Goal: Information Seeking & Learning: Learn about a topic

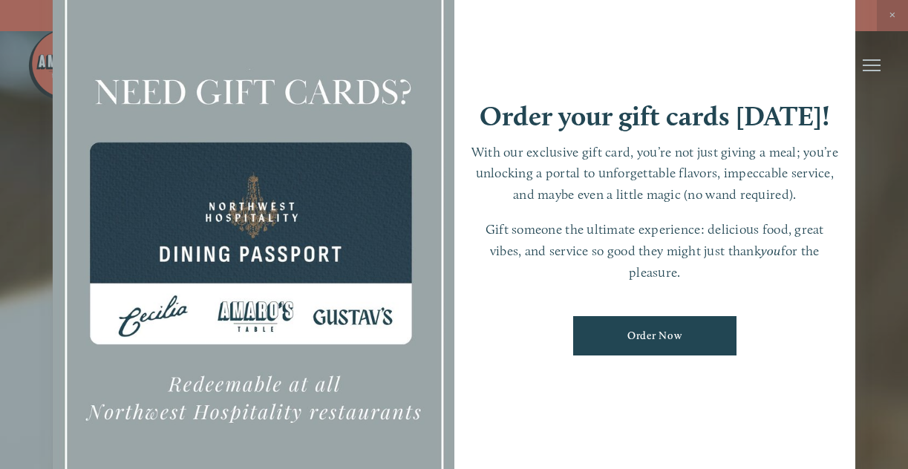
click at [905, 125] on div at bounding box center [454, 234] width 908 height 469
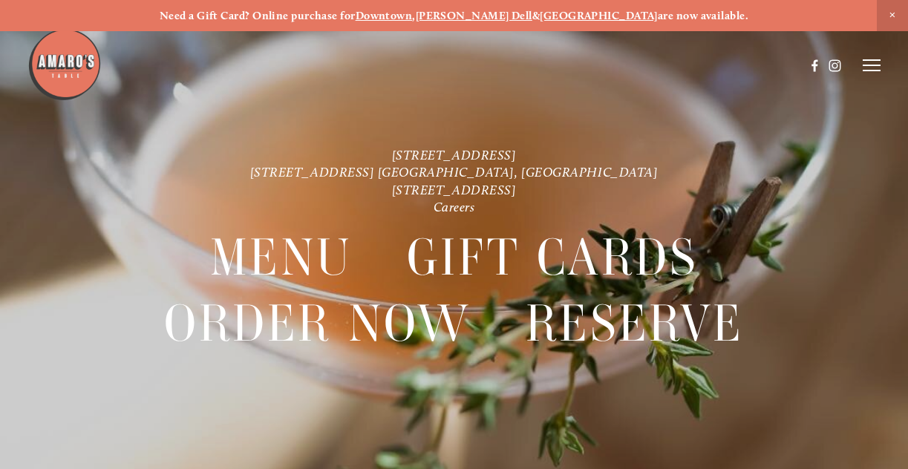
click at [558, 16] on strong "[GEOGRAPHIC_DATA]" at bounding box center [599, 15] width 118 height 13
click at [397, 188] on link "[STREET_ADDRESS]" at bounding box center [454, 190] width 125 height 16
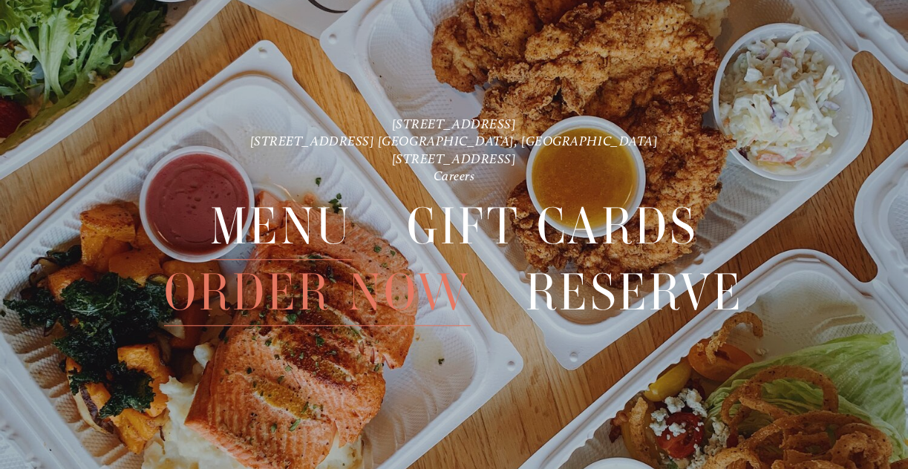
scroll to position [31, 0]
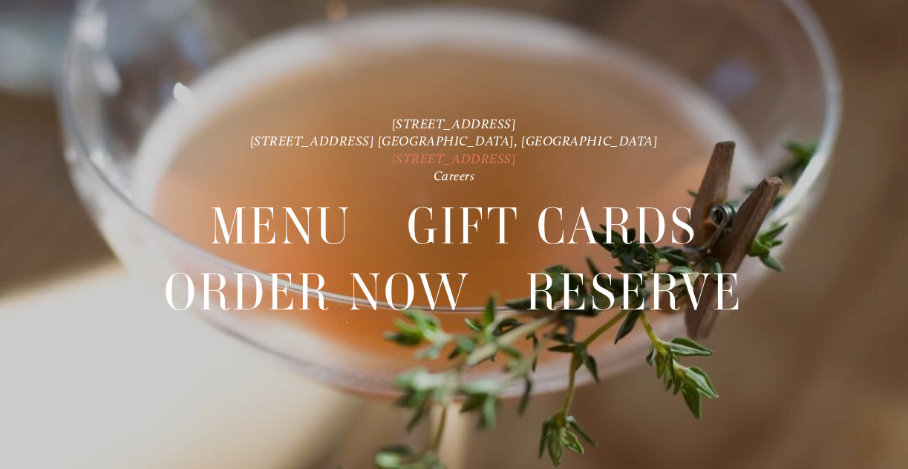
click at [433, 152] on link "[STREET_ADDRESS]" at bounding box center [454, 159] width 125 height 16
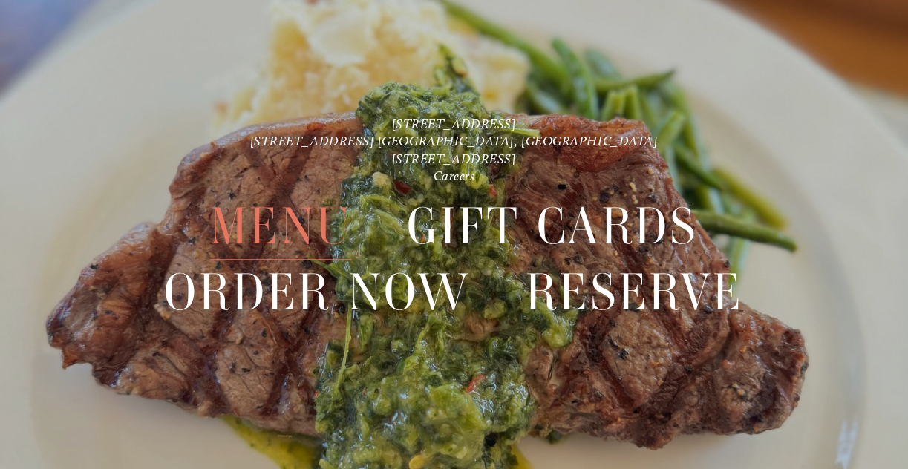
click at [295, 236] on span "Menu" at bounding box center [281, 227] width 143 height 66
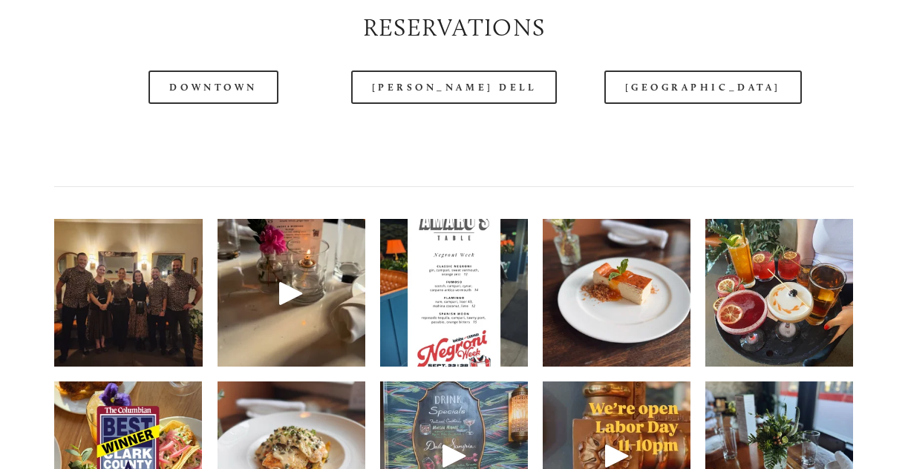
scroll to position [1845, 0]
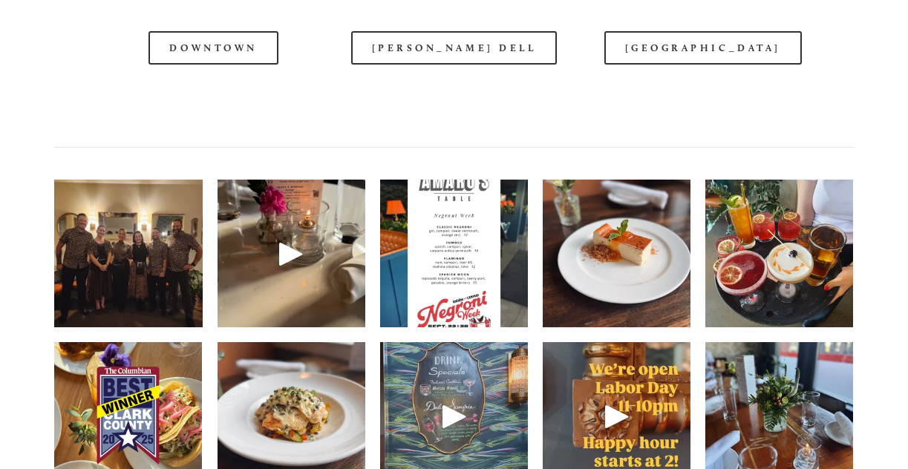
click at [700, 45] on div at bounding box center [415, 28] width 777 height 76
click at [687, 48] on div at bounding box center [415, 28] width 777 height 76
click at [671, 39] on div at bounding box center [415, 28] width 777 height 76
click at [448, 48] on div at bounding box center [415, 28] width 777 height 76
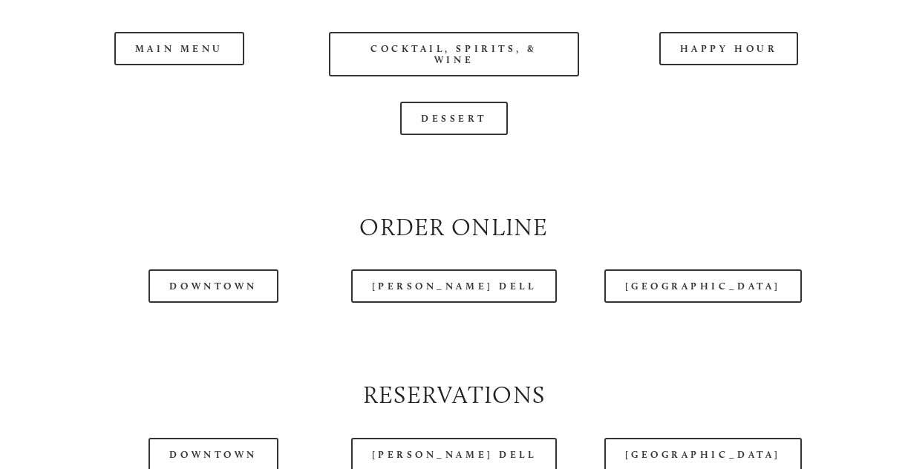
scroll to position [1696, 0]
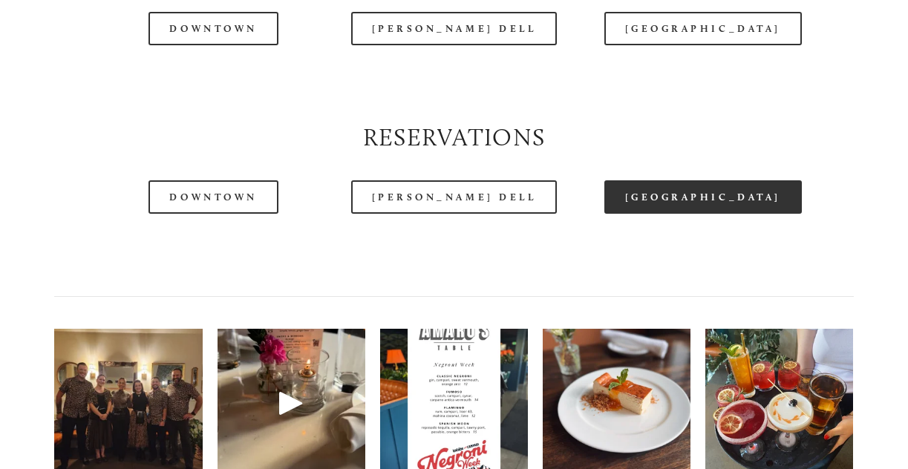
click at [690, 192] on link "[GEOGRAPHIC_DATA]" at bounding box center [702, 196] width 197 height 33
